Goal: Find specific page/section: Find specific page/section

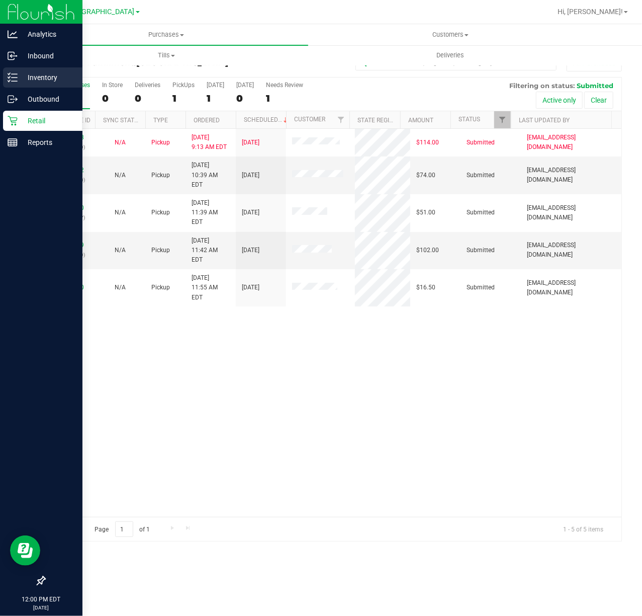
click at [51, 73] on p "Inventory" at bounding box center [48, 77] width 60 height 12
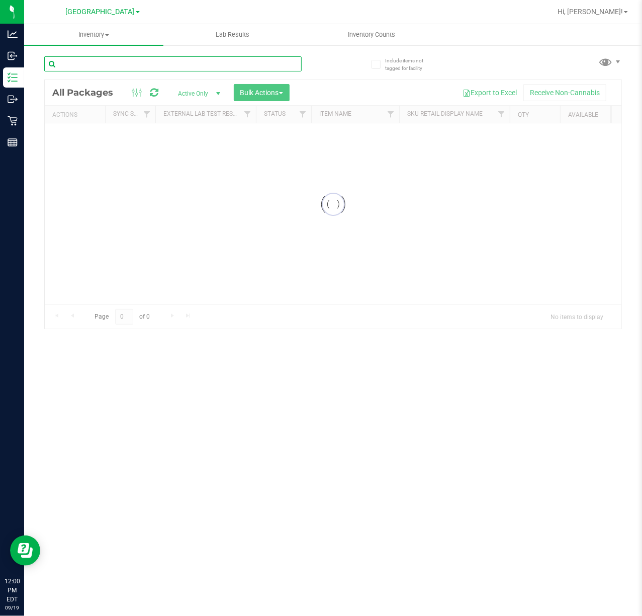
click at [207, 66] on input "text" at bounding box center [173, 63] width 258 height 15
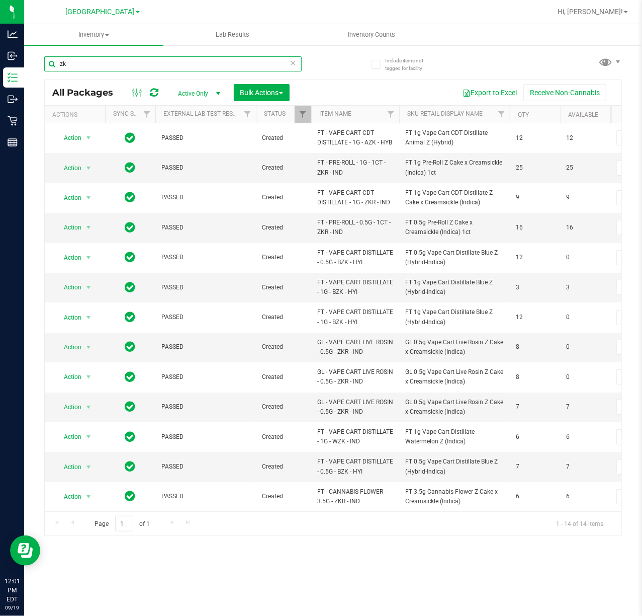
type input "zk"
